Goal: Check status: Check status

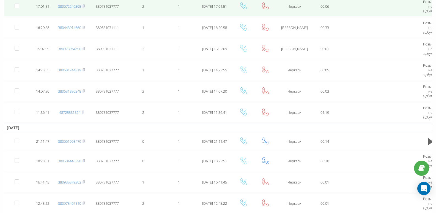
scroll to position [27, 0]
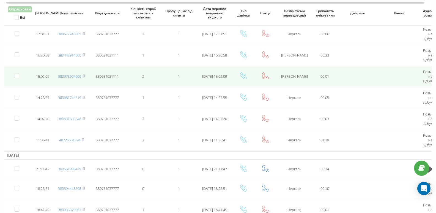
scroll to position [82, 0]
